Goal: Transaction & Acquisition: Purchase product/service

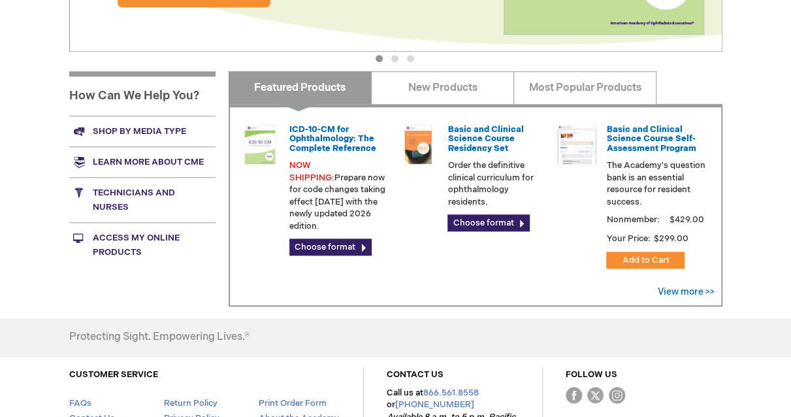
scroll to position [457, 0]
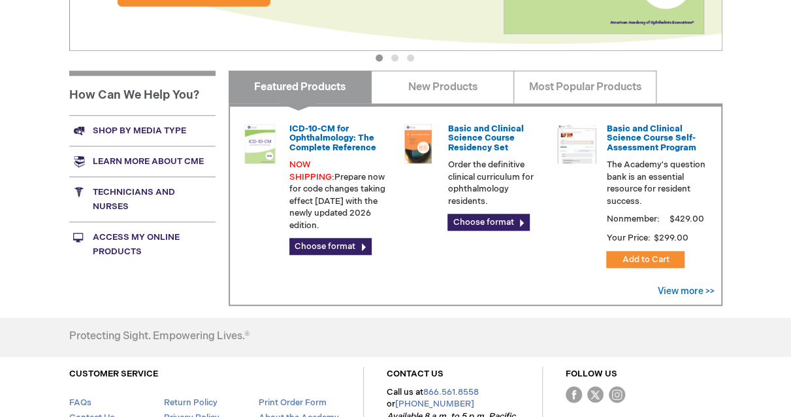
click at [156, 161] on link "Learn more about CME" at bounding box center [142, 161] width 146 height 31
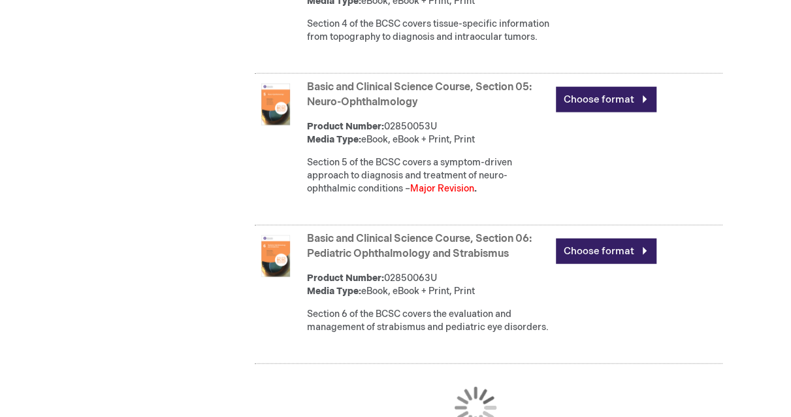
scroll to position [1437, 0]
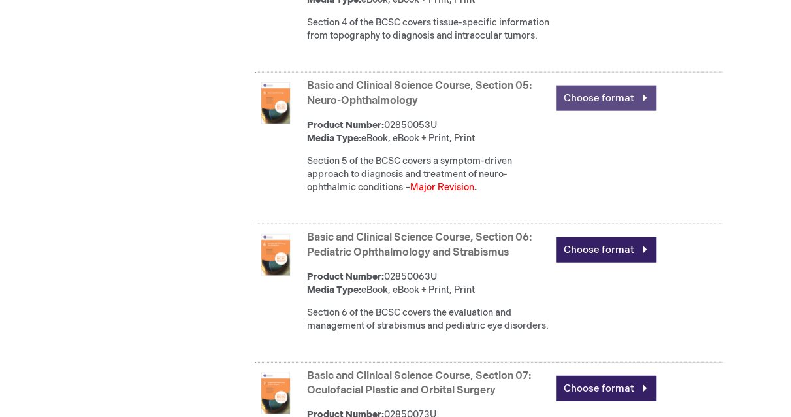
click at [605, 111] on link "Choose format" at bounding box center [606, 98] width 101 height 25
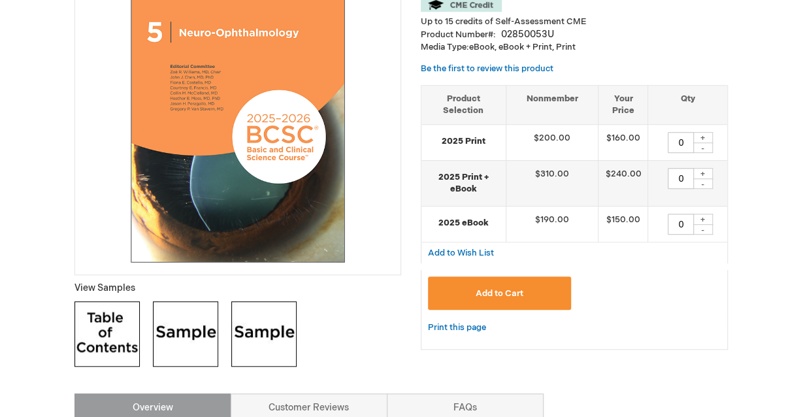
scroll to position [261, 0]
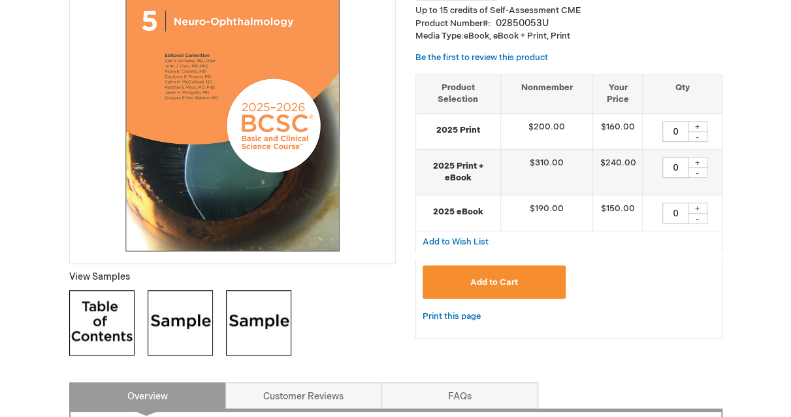
click at [494, 280] on span "Add to Cart" at bounding box center [494, 282] width 48 height 10
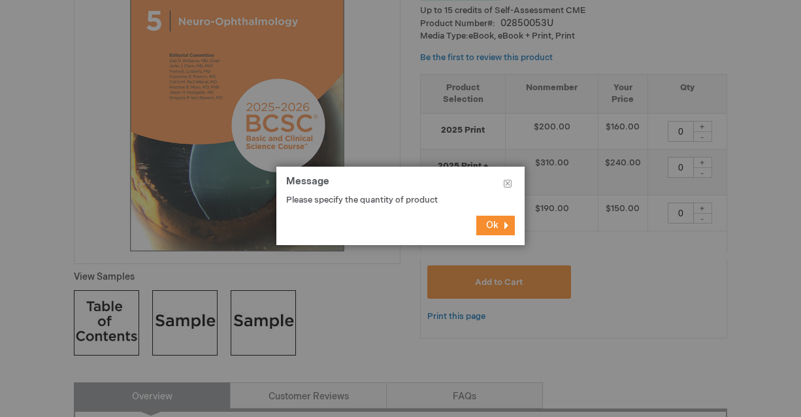
click at [510, 227] on button "Ok" at bounding box center [495, 226] width 39 height 20
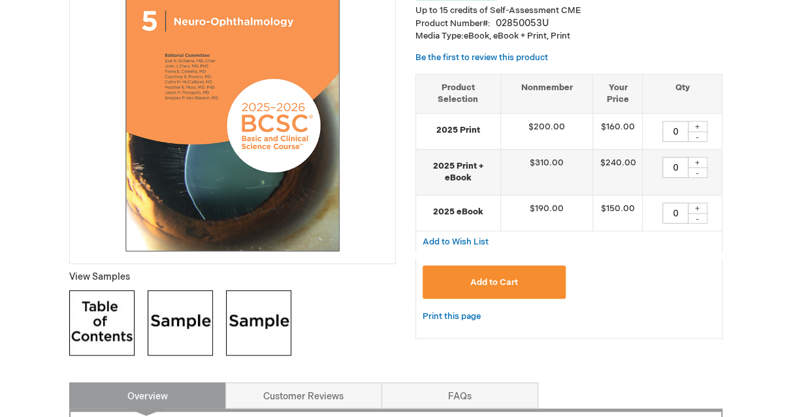
click at [695, 124] on div "+" at bounding box center [698, 126] width 20 height 11
type input "1"
click at [492, 285] on span "Add to Cart" at bounding box center [494, 282] width 48 height 10
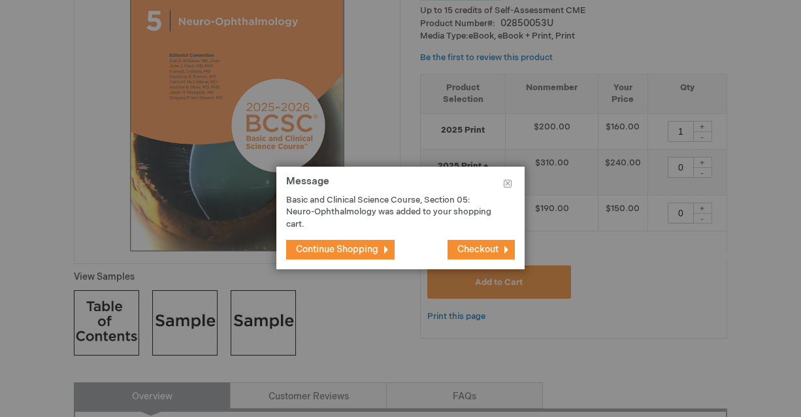
click at [475, 255] on button "Checkout" at bounding box center [481, 250] width 67 height 20
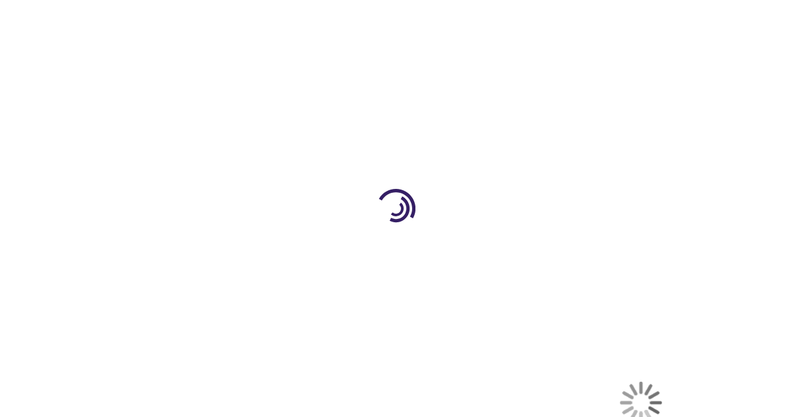
select select "US"
select select "61"
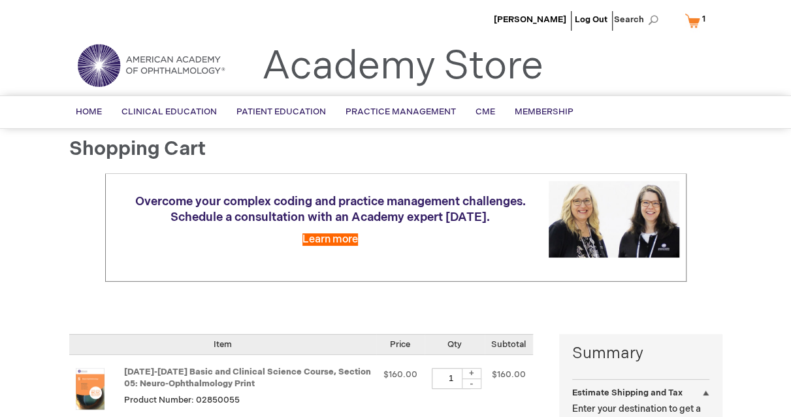
click at [0, 416] on div at bounding box center [0, 417] width 0 height 0
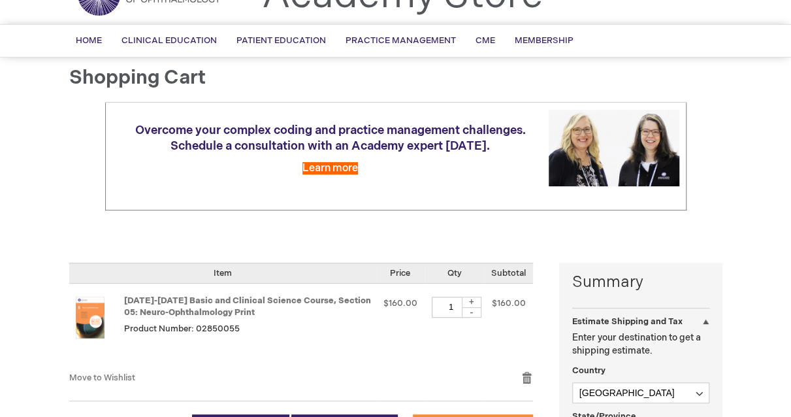
scroll to position [261, 0]
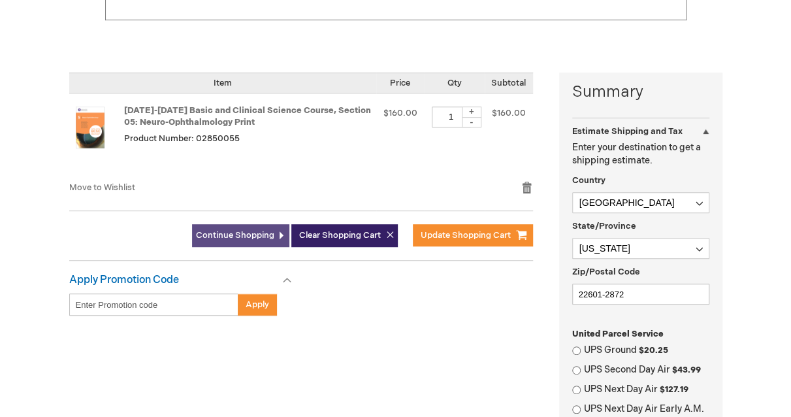
click at [248, 233] on span "Continue Shopping" at bounding box center [235, 235] width 78 height 10
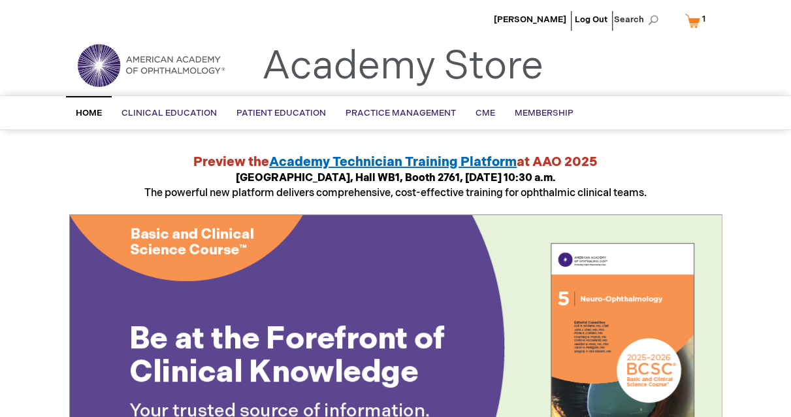
click at [693, 20] on link "My Cart 1 1 items" at bounding box center [698, 20] width 32 height 23
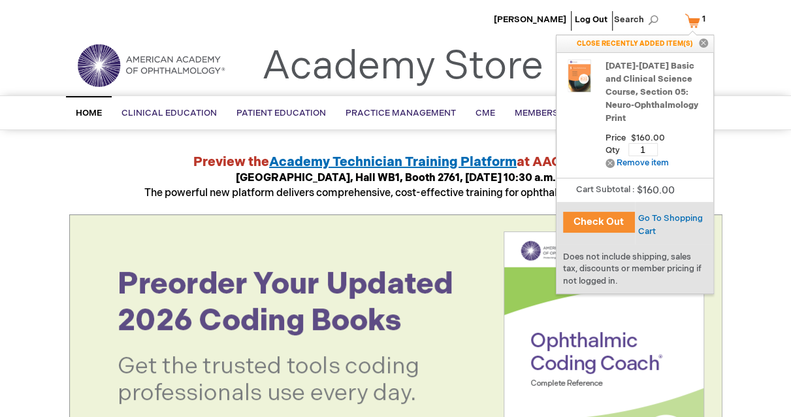
click at [609, 216] on button "Check Out" at bounding box center [599, 222] width 72 height 21
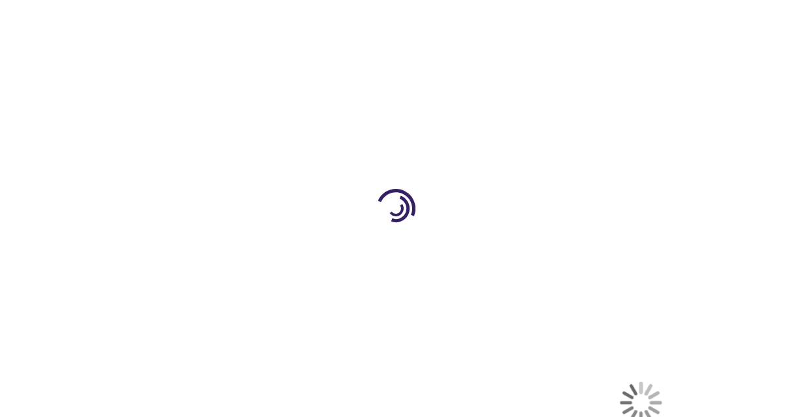
select select "US"
select select "61"
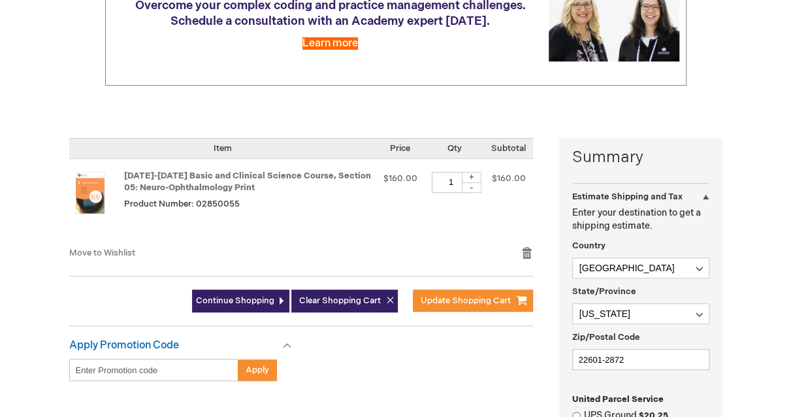
scroll to position [392, 0]
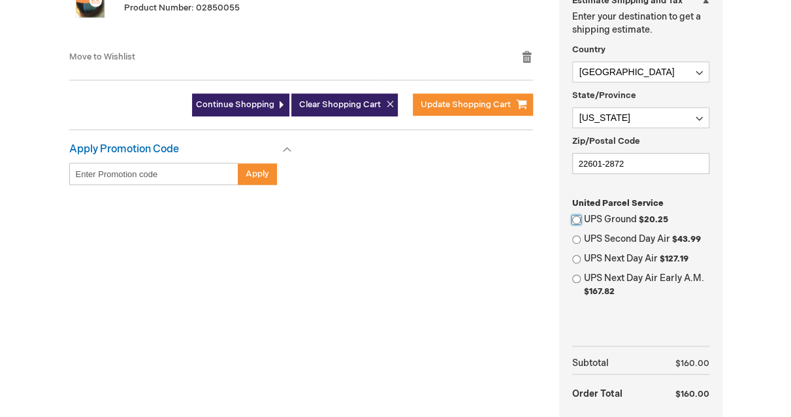
click at [575, 218] on input "UPS Ground $20.25" at bounding box center [576, 220] width 8 height 8
radio input "true"
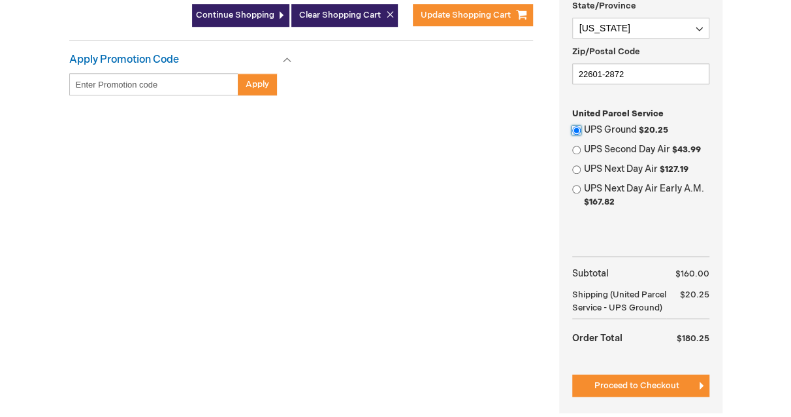
scroll to position [588, 0]
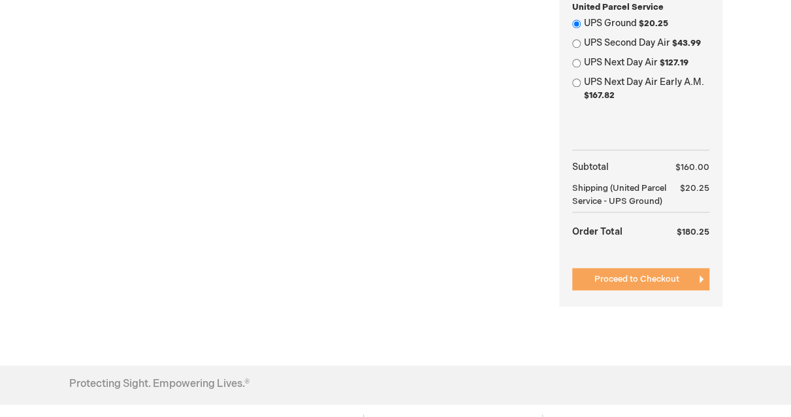
click at [624, 284] on span "Proceed to Checkout" at bounding box center [637, 279] width 85 height 10
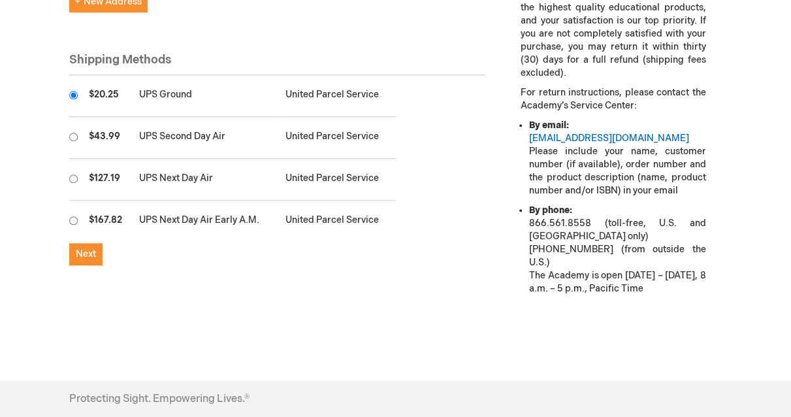
scroll to position [457, 0]
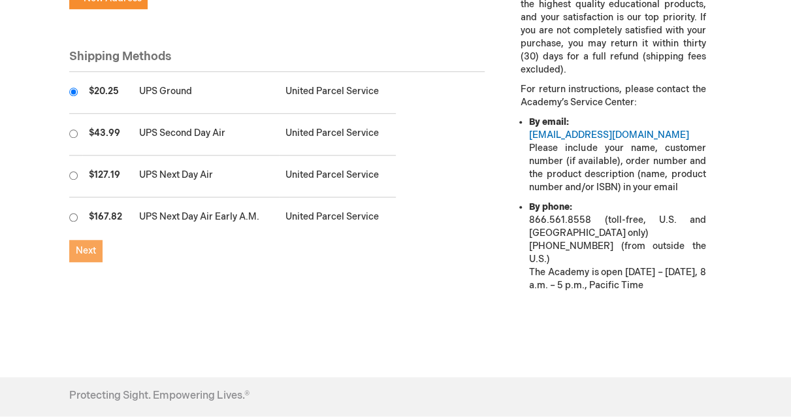
click at [82, 245] on span "Next" at bounding box center [86, 250] width 20 height 11
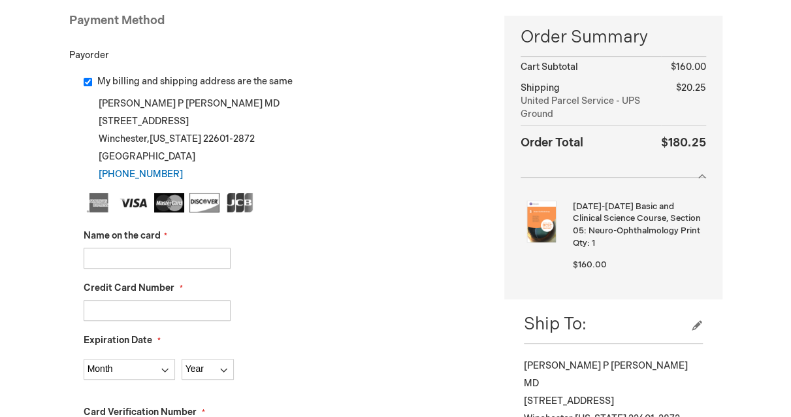
scroll to position [196, 0]
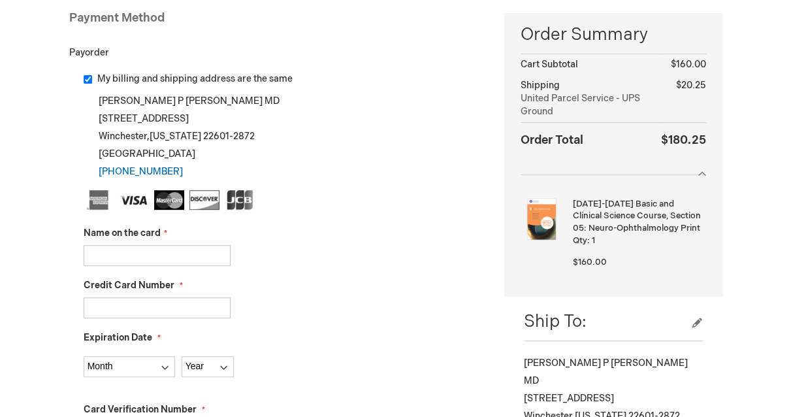
click at [123, 256] on input "Name on the card" at bounding box center [157, 255] width 147 height 21
type input "jason p ruggiero"
type input "5567340509417105"
select select "1"
select select "2028"
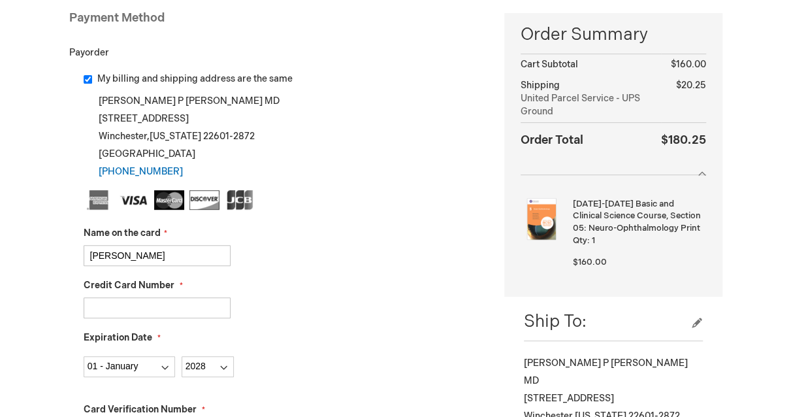
type input "203"
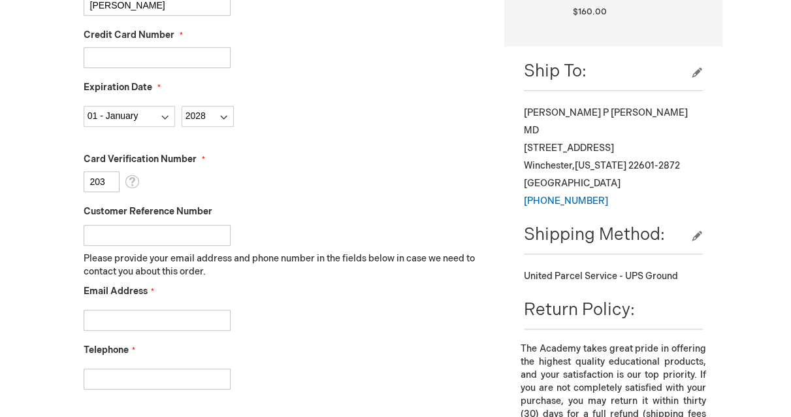
scroll to position [457, 0]
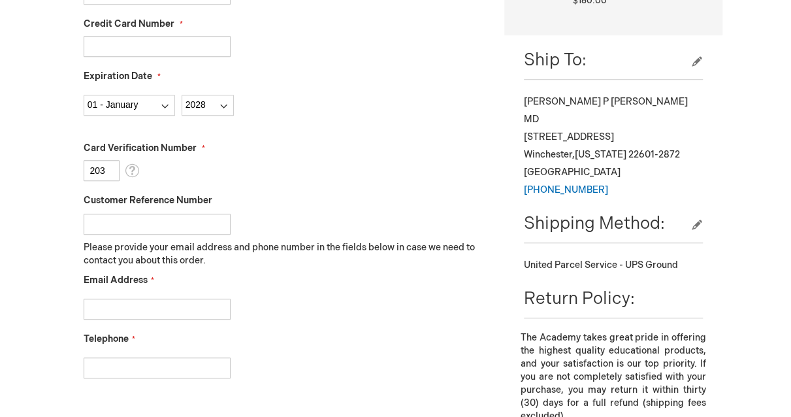
click at [162, 306] on input "Email Address" at bounding box center [157, 309] width 147 height 21
type input "jason@retinava.com"
type input "5407223500"
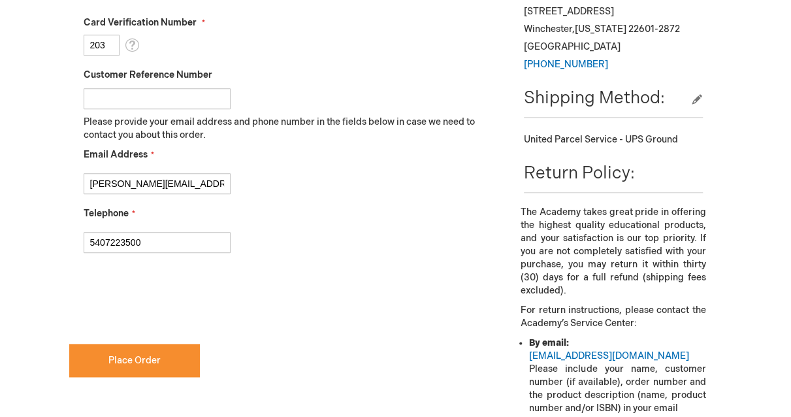
scroll to position [588, 0]
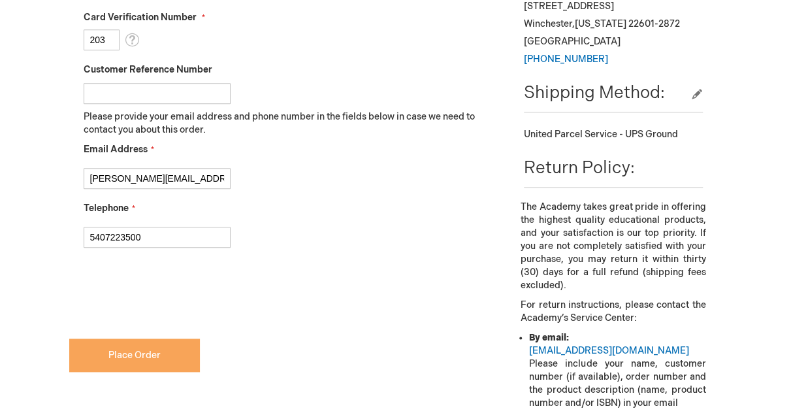
checkbox input "true"
click at [128, 352] on span "Place Order" at bounding box center [134, 355] width 52 height 11
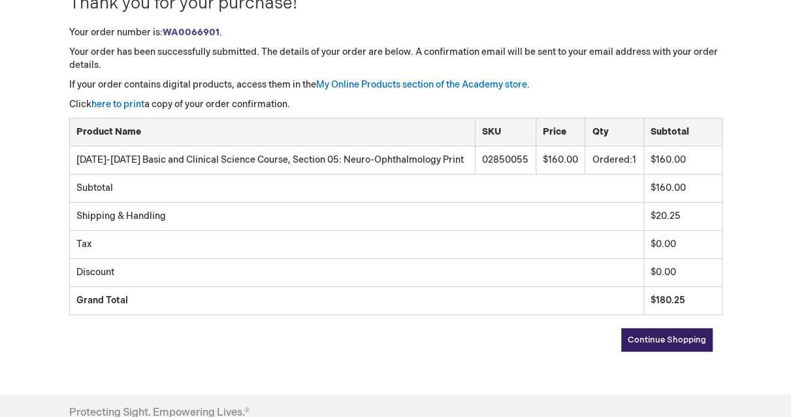
scroll to position [196, 0]
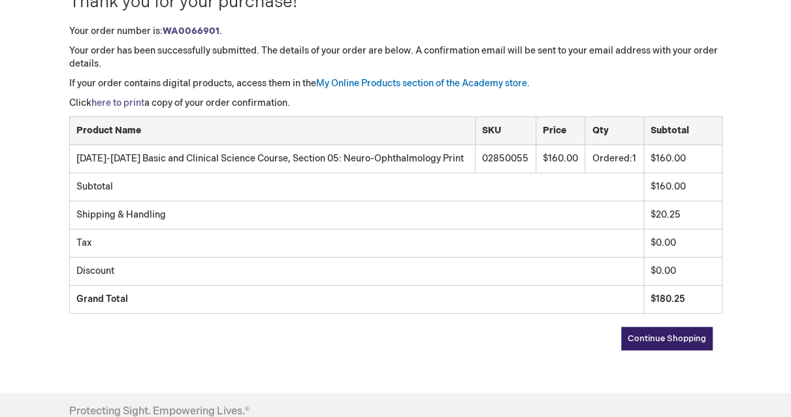
click at [127, 101] on link "here to print" at bounding box center [117, 102] width 53 height 11
